Goal: Navigation & Orientation: Find specific page/section

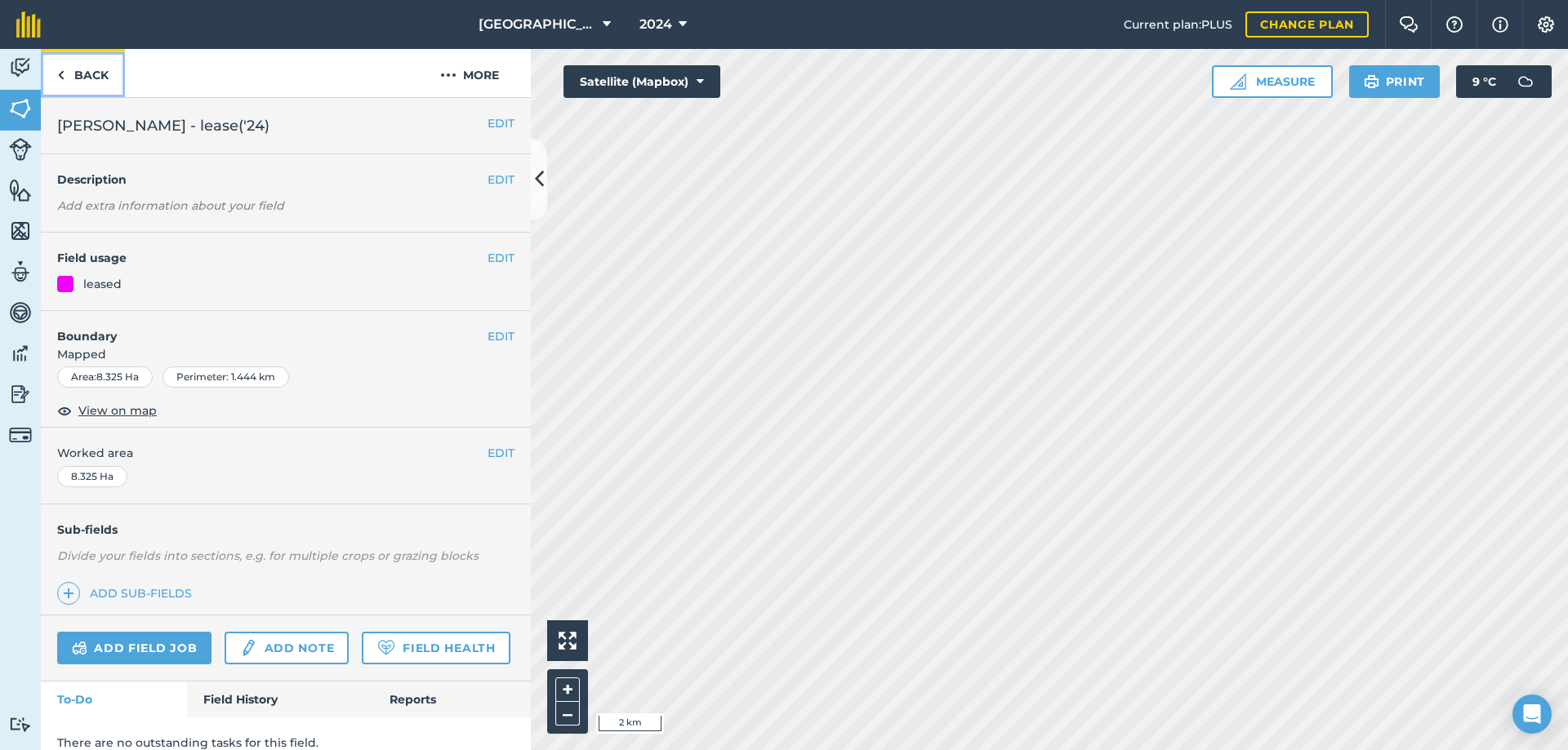
click at [84, 73] on link "Back" at bounding box center [82, 73] width 84 height 48
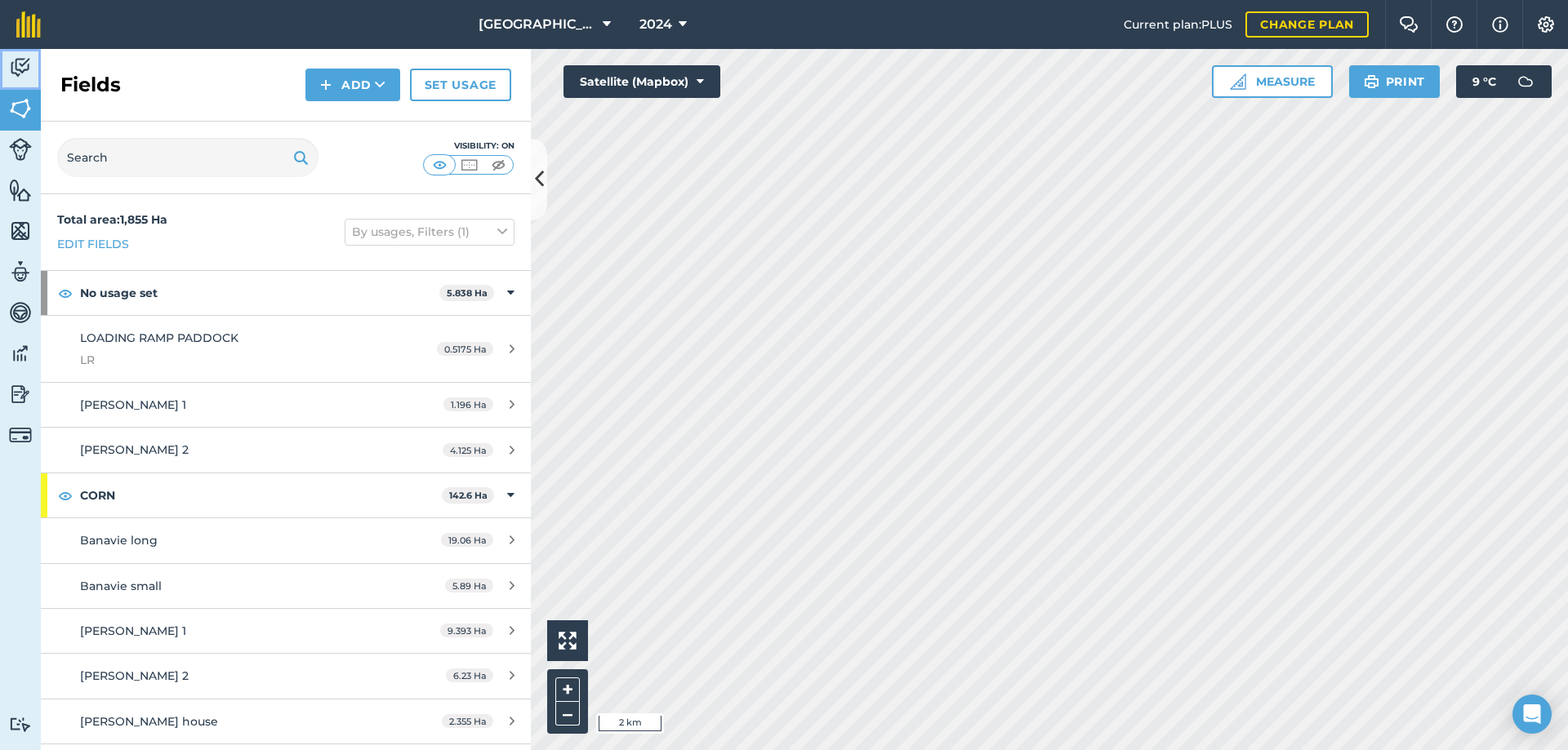
click at [22, 64] on img at bounding box center [20, 67] width 23 height 25
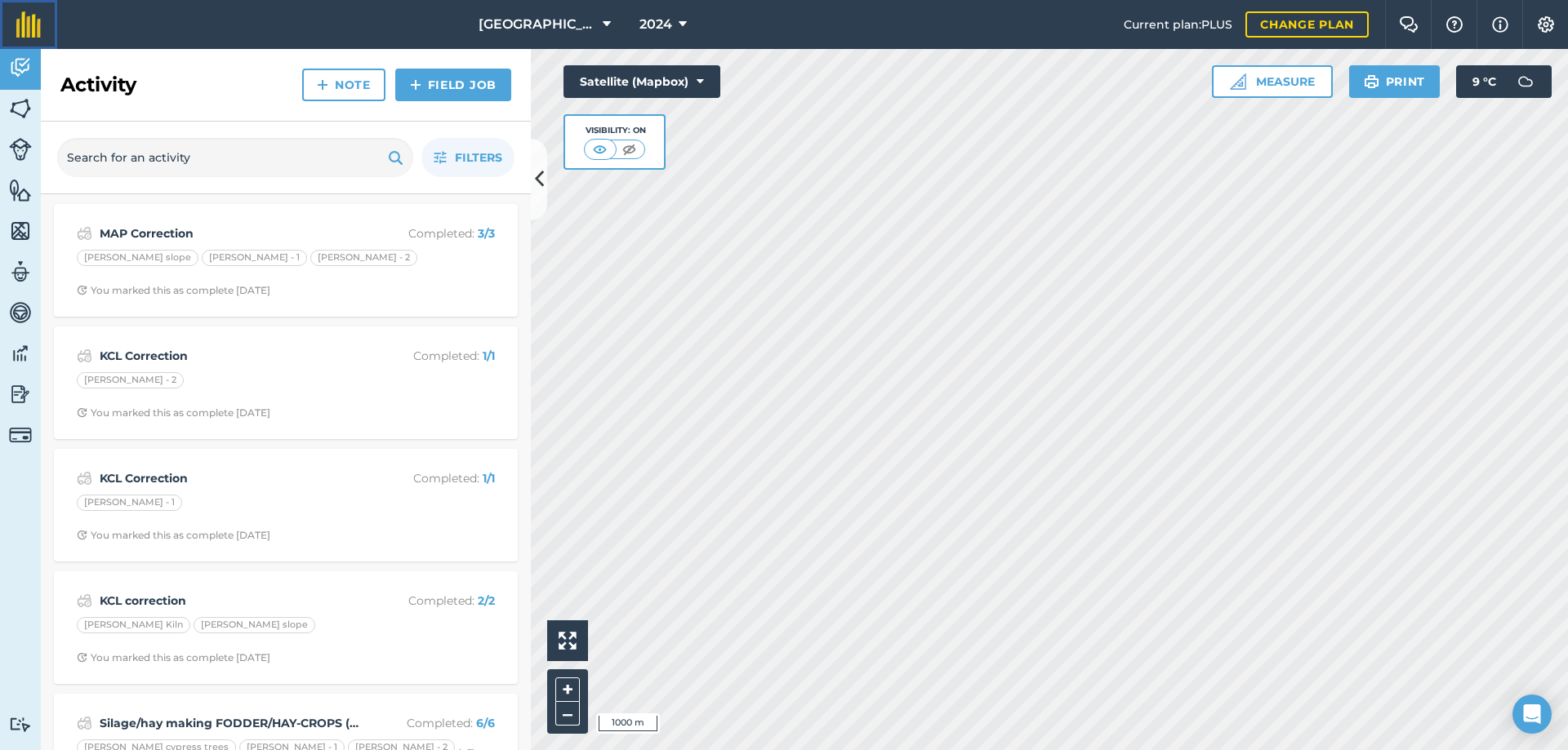
click at [26, 27] on img at bounding box center [29, 25] width 25 height 27
